Goal: Find specific page/section: Find specific page/section

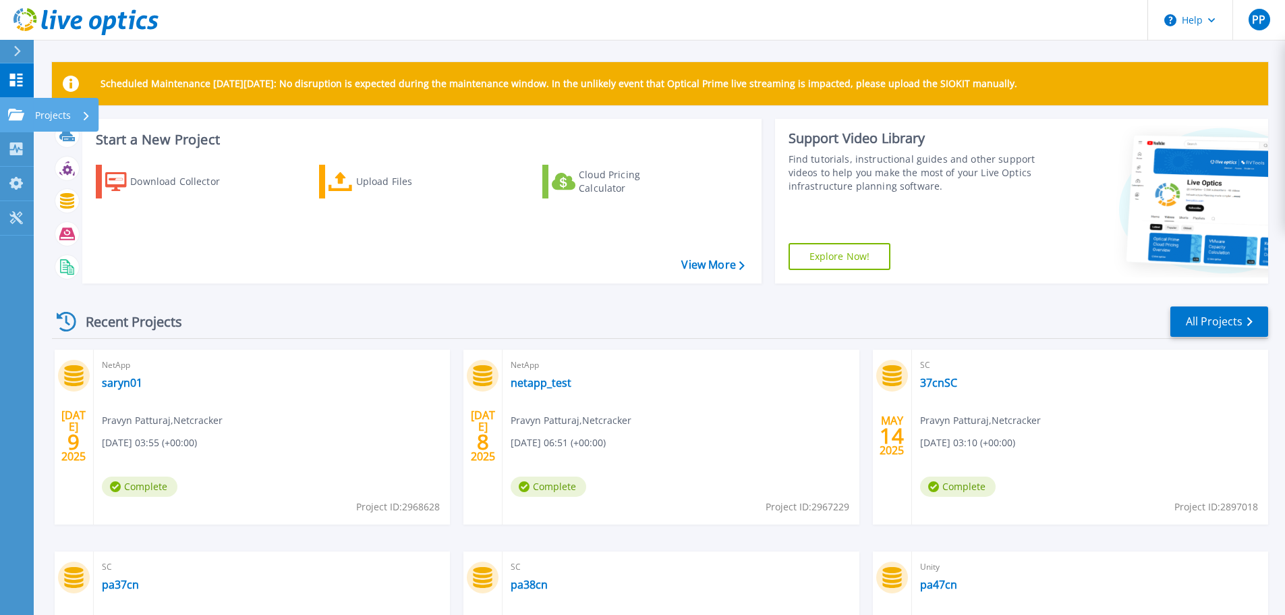
click at [9, 121] on link "Projects Projects" at bounding box center [17, 115] width 34 height 34
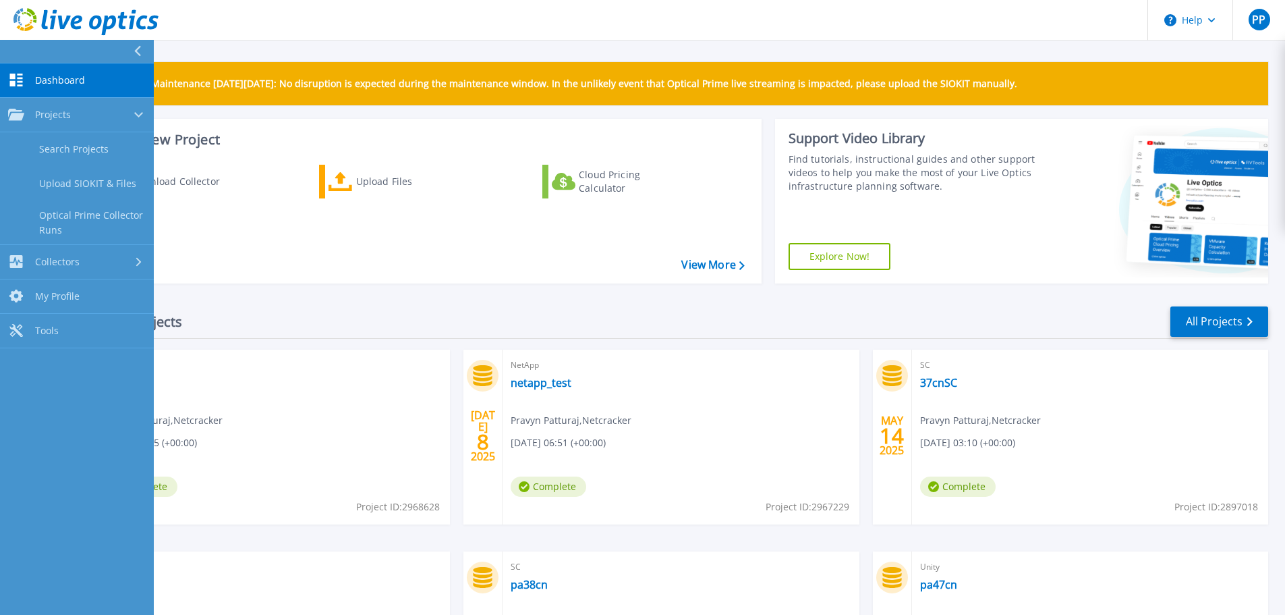
click at [283, 227] on div "Download Collector Upload Files Cloud Pricing Calculator" at bounding box center [420, 215] width 670 height 123
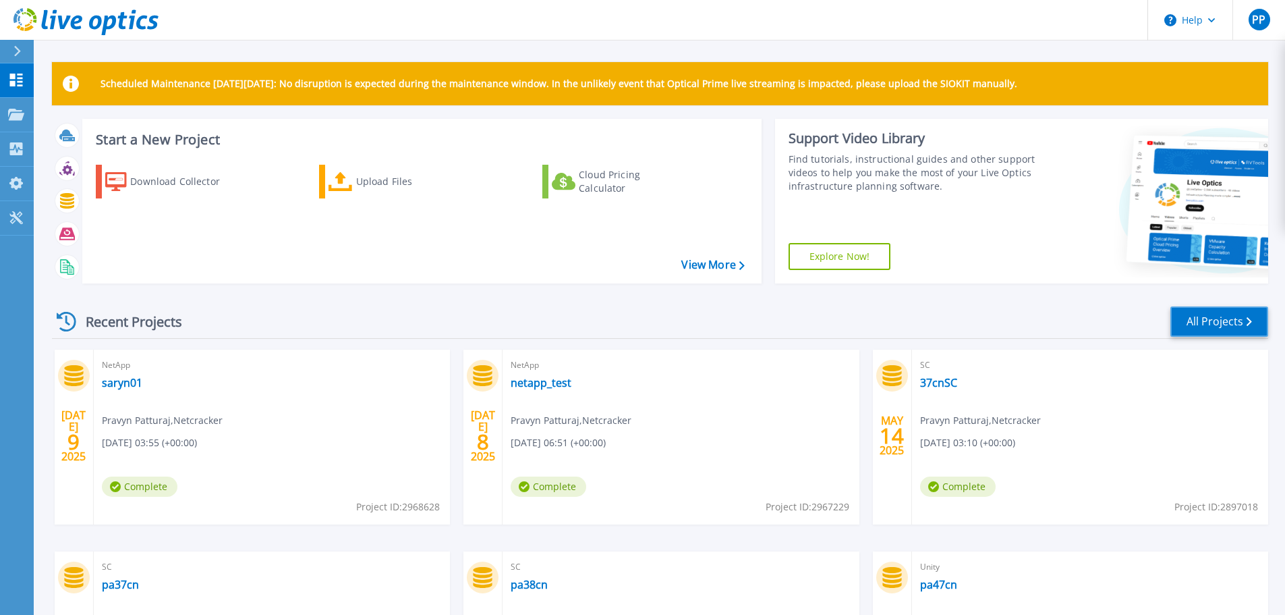
click at [1197, 323] on link "All Projects" at bounding box center [1219, 321] width 98 height 30
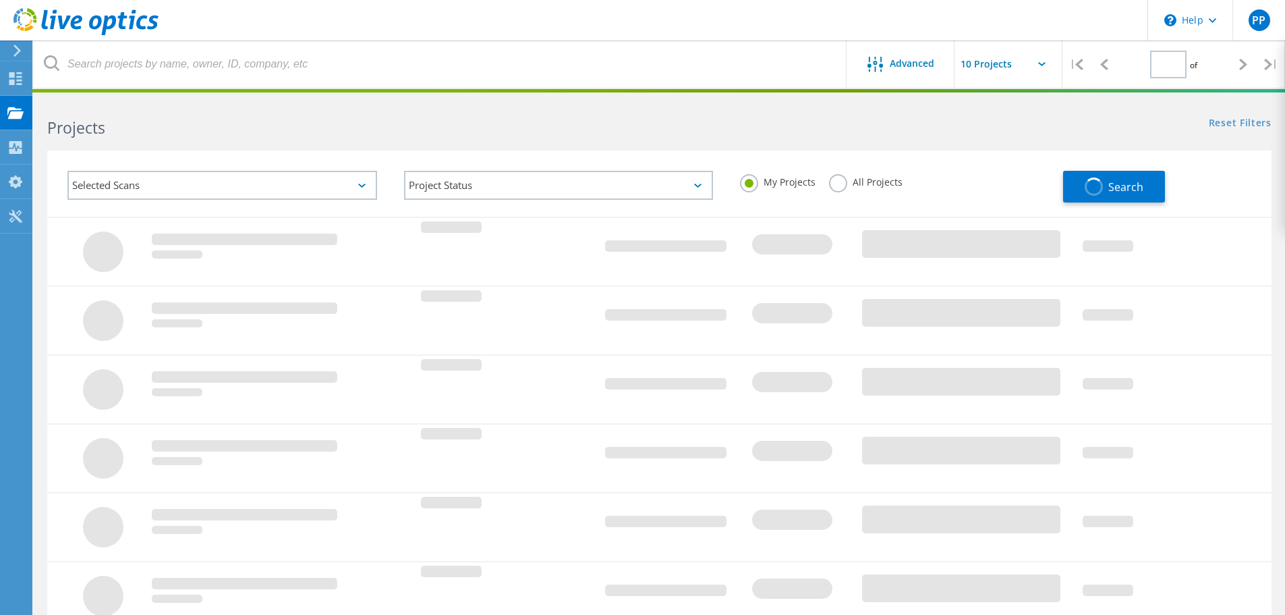
type input "1"
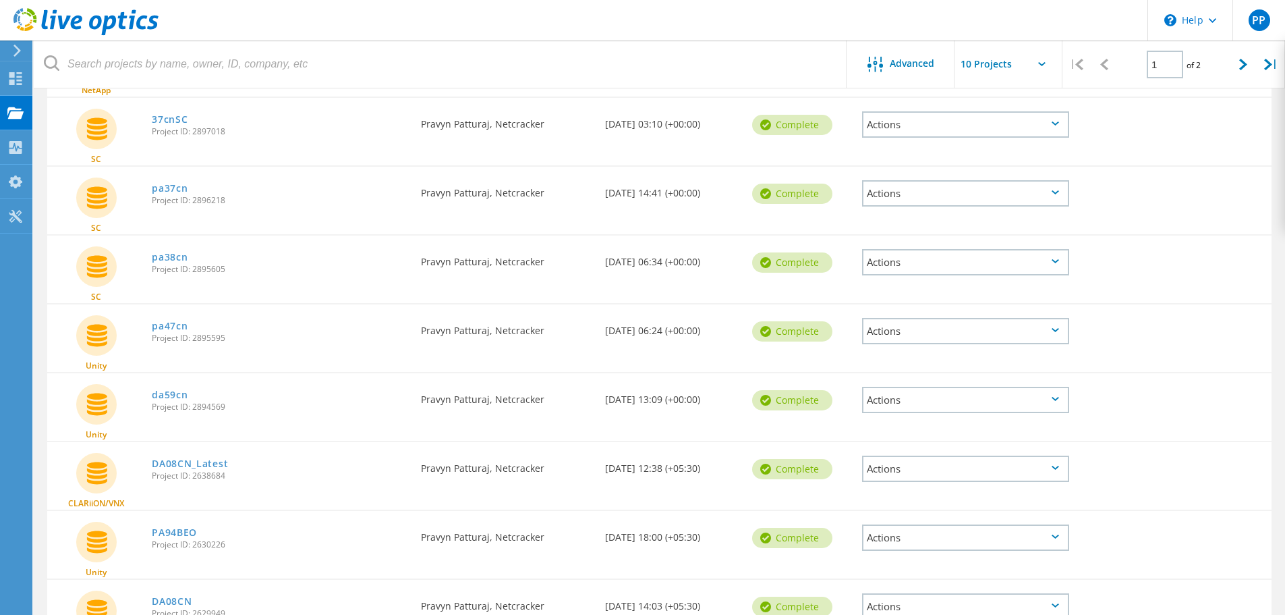
scroll to position [375, 0]
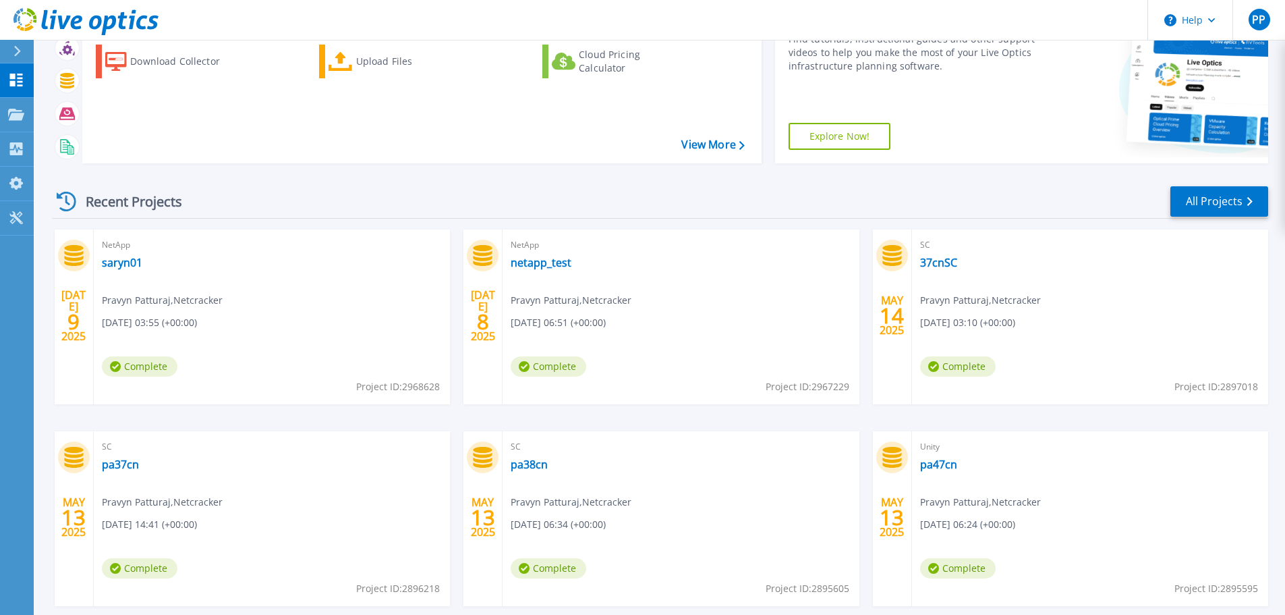
scroll to position [190, 0]
